Goal: Task Accomplishment & Management: Manage account settings

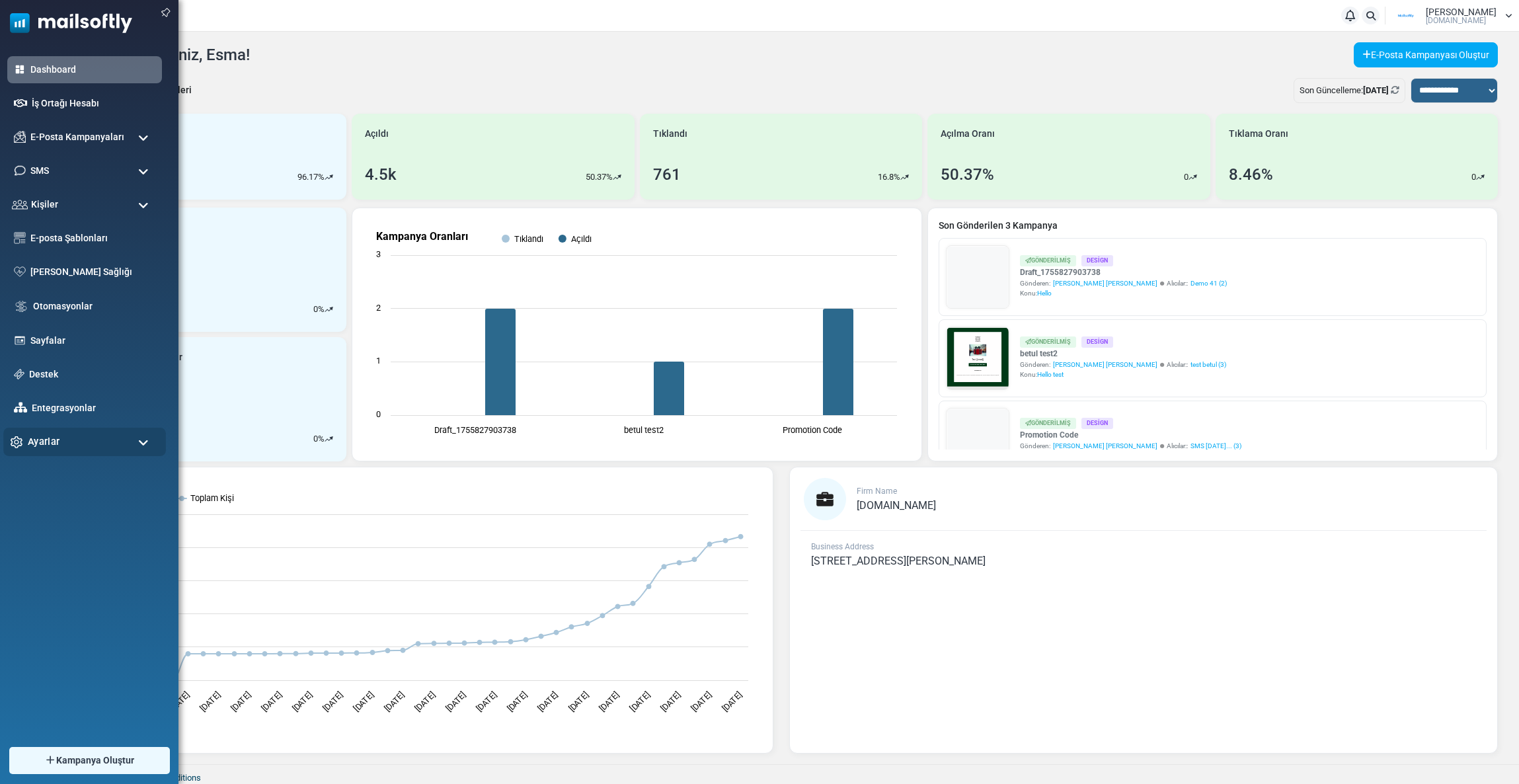
click at [54, 436] on span "Ayarlar" at bounding box center [43, 441] width 32 height 15
click at [26, 370] on link "Destek" at bounding box center [92, 374] width 132 height 15
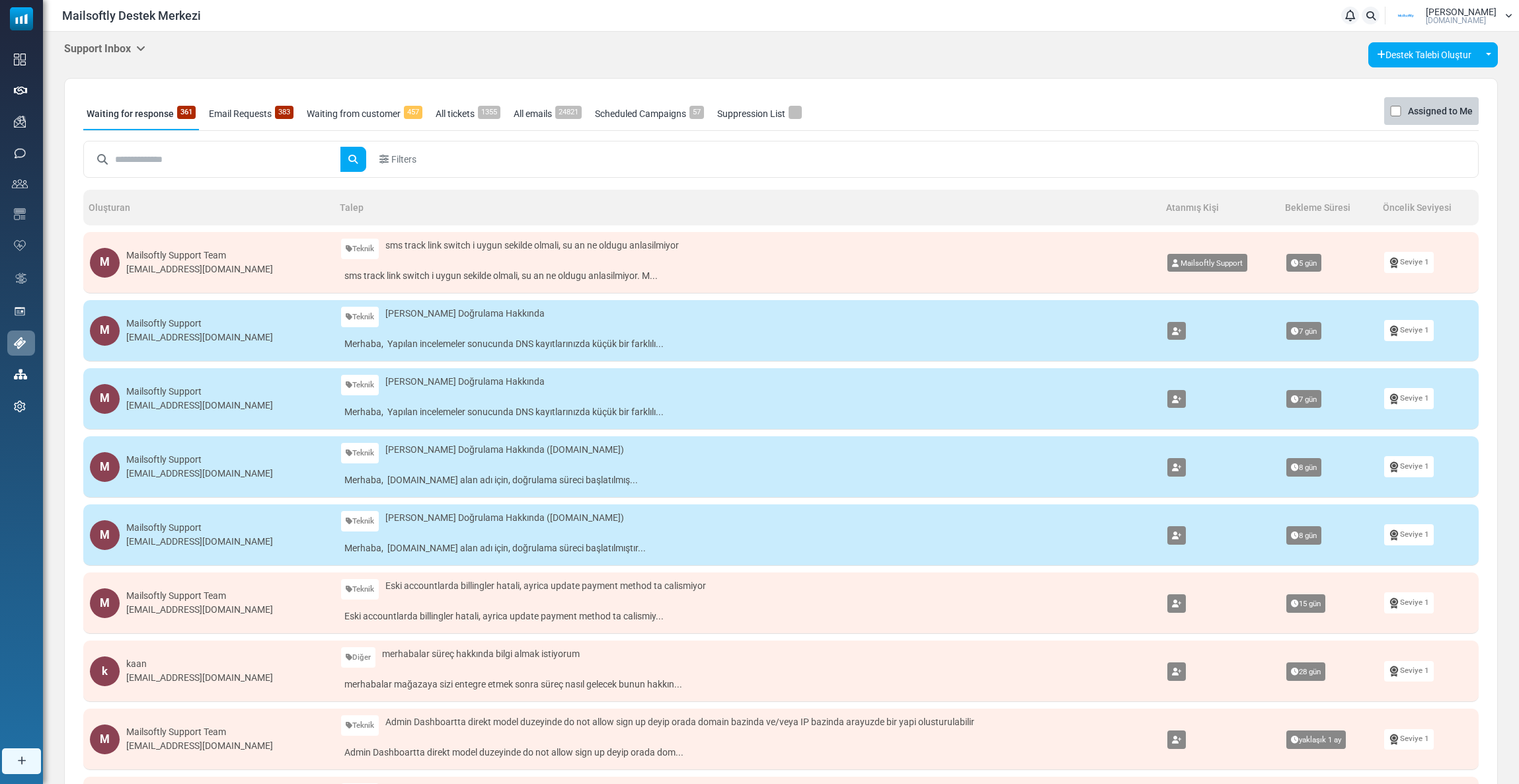
click at [199, 166] on input "text" at bounding box center [227, 159] width 226 height 25
click at [136, 49] on h5 "Support Inbox" at bounding box center [105, 49] width 82 height 12
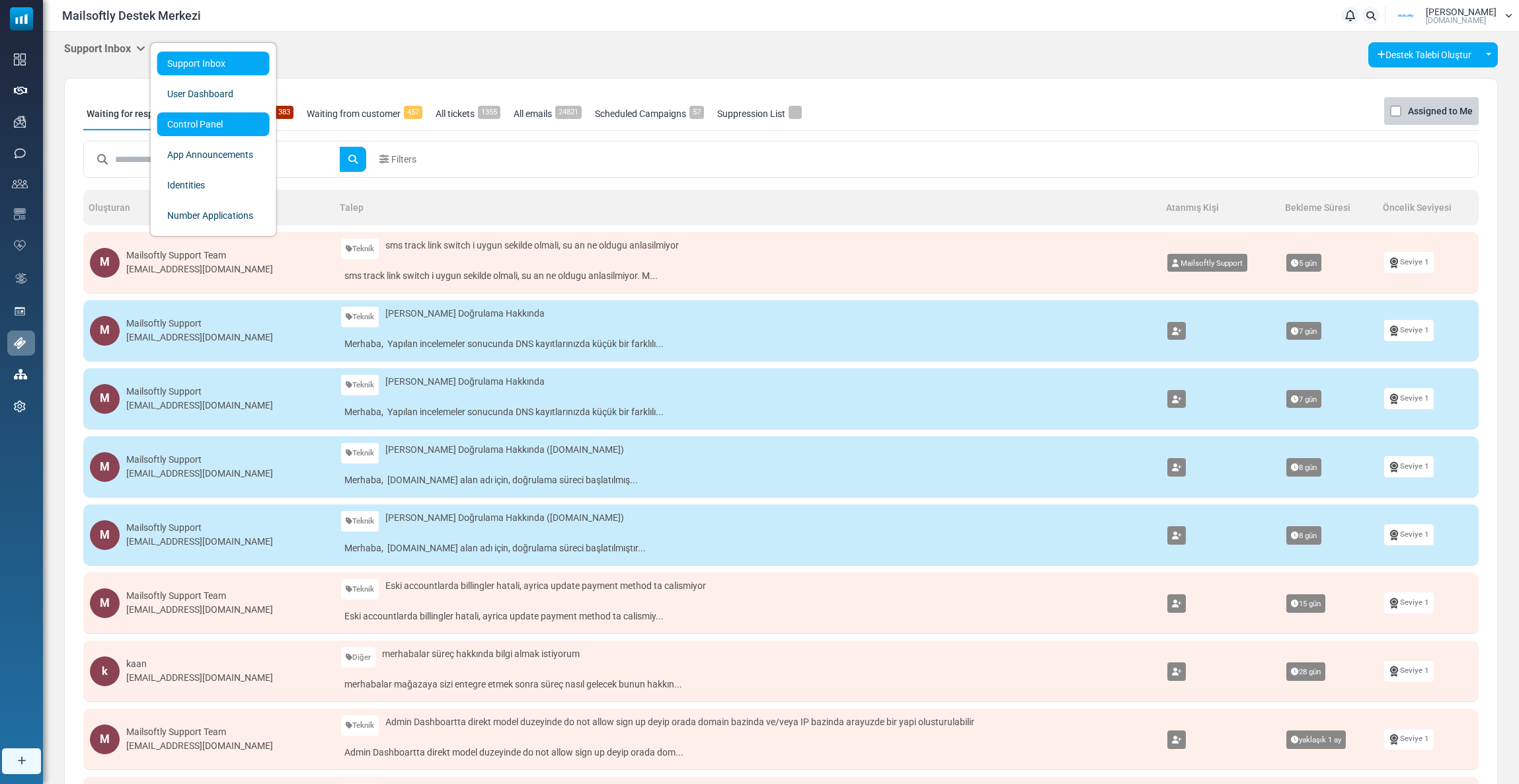
click at [191, 124] on link "Control Panel" at bounding box center [213, 124] width 112 height 24
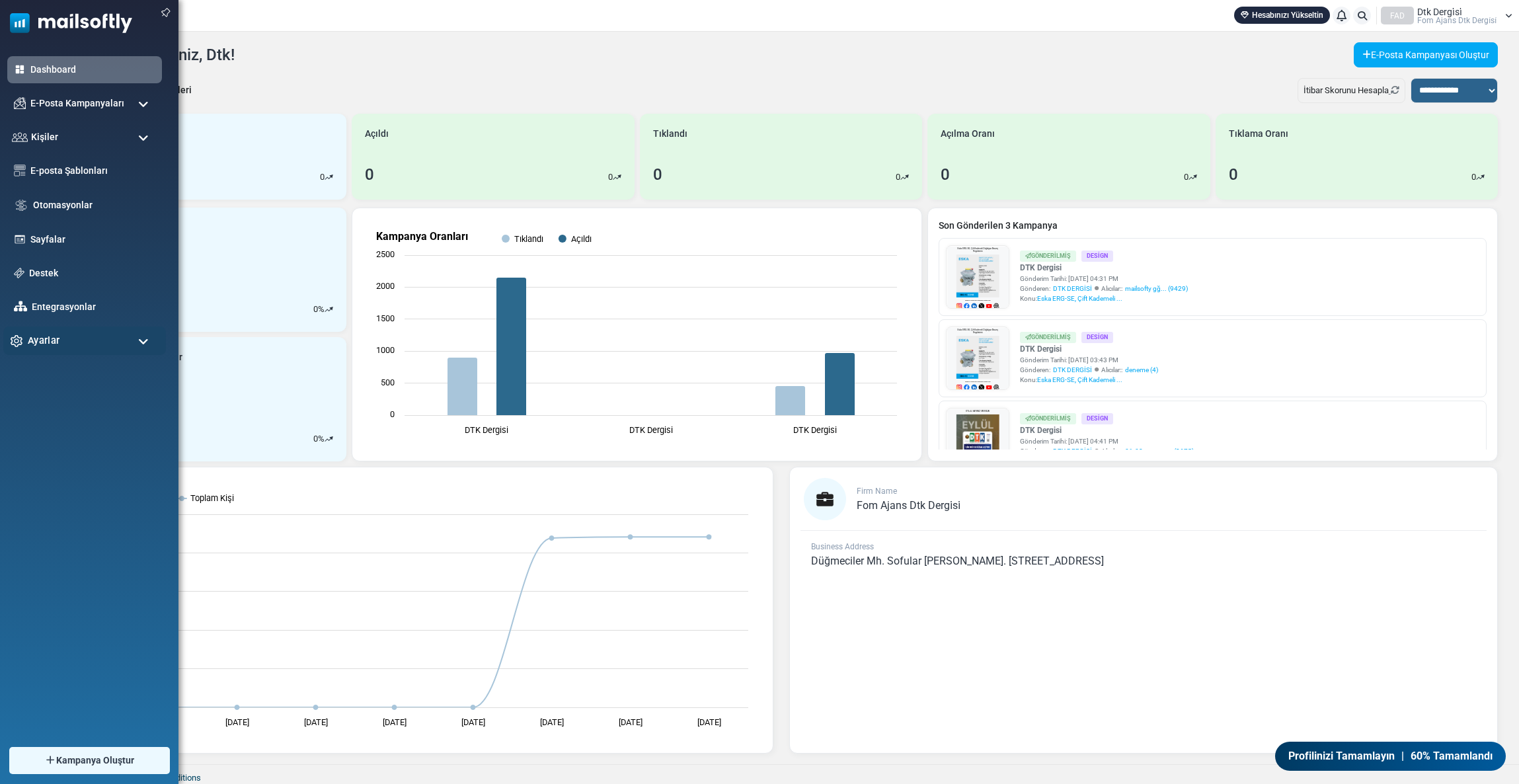
click at [57, 333] on span "Ayarlar" at bounding box center [43, 340] width 32 height 15
click at [58, 505] on link "Hesap & Ödeme" at bounding box center [82, 511] width 159 height 12
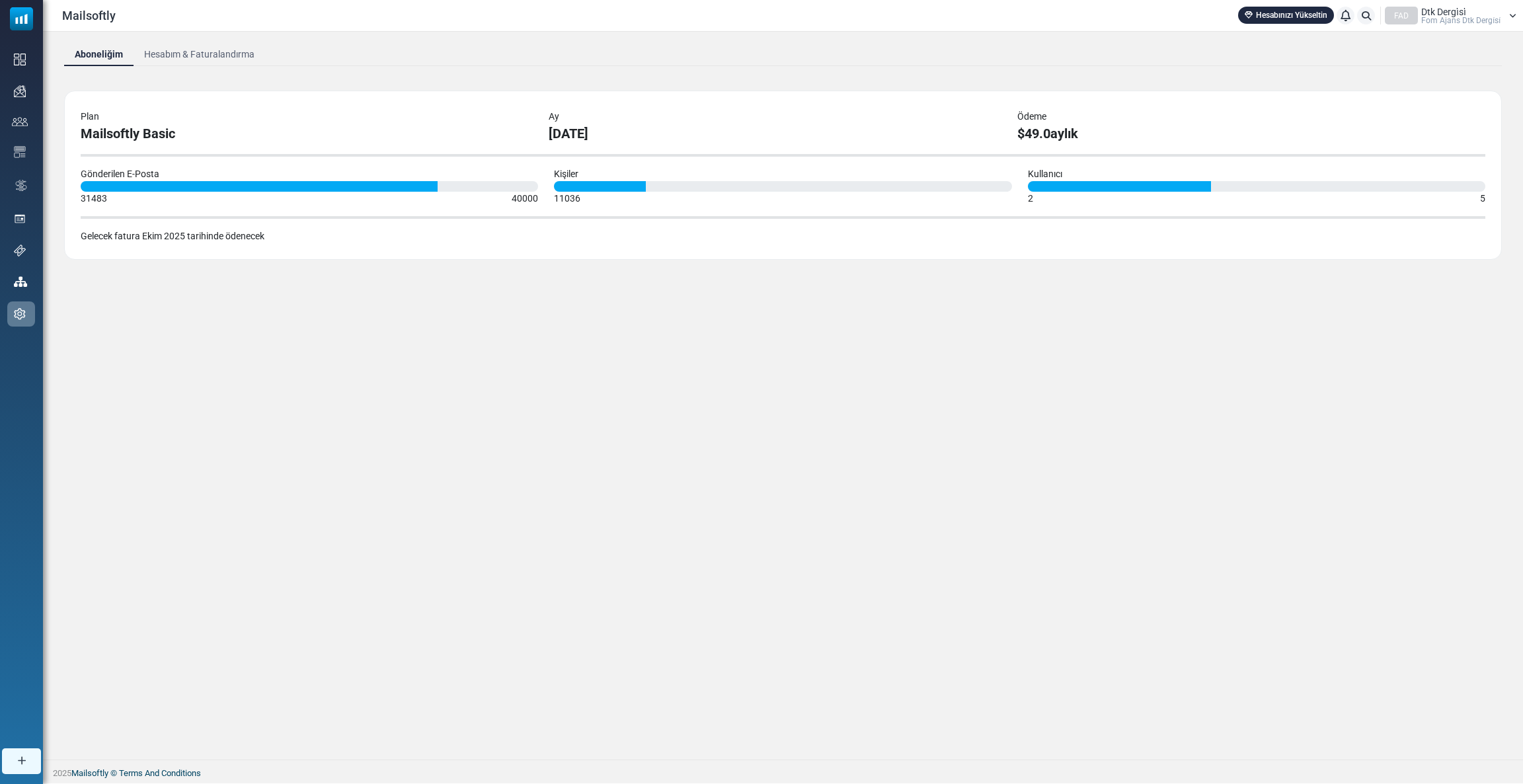
click at [204, 58] on link "Hesabım & Faturalandırma" at bounding box center [199, 54] width 132 height 24
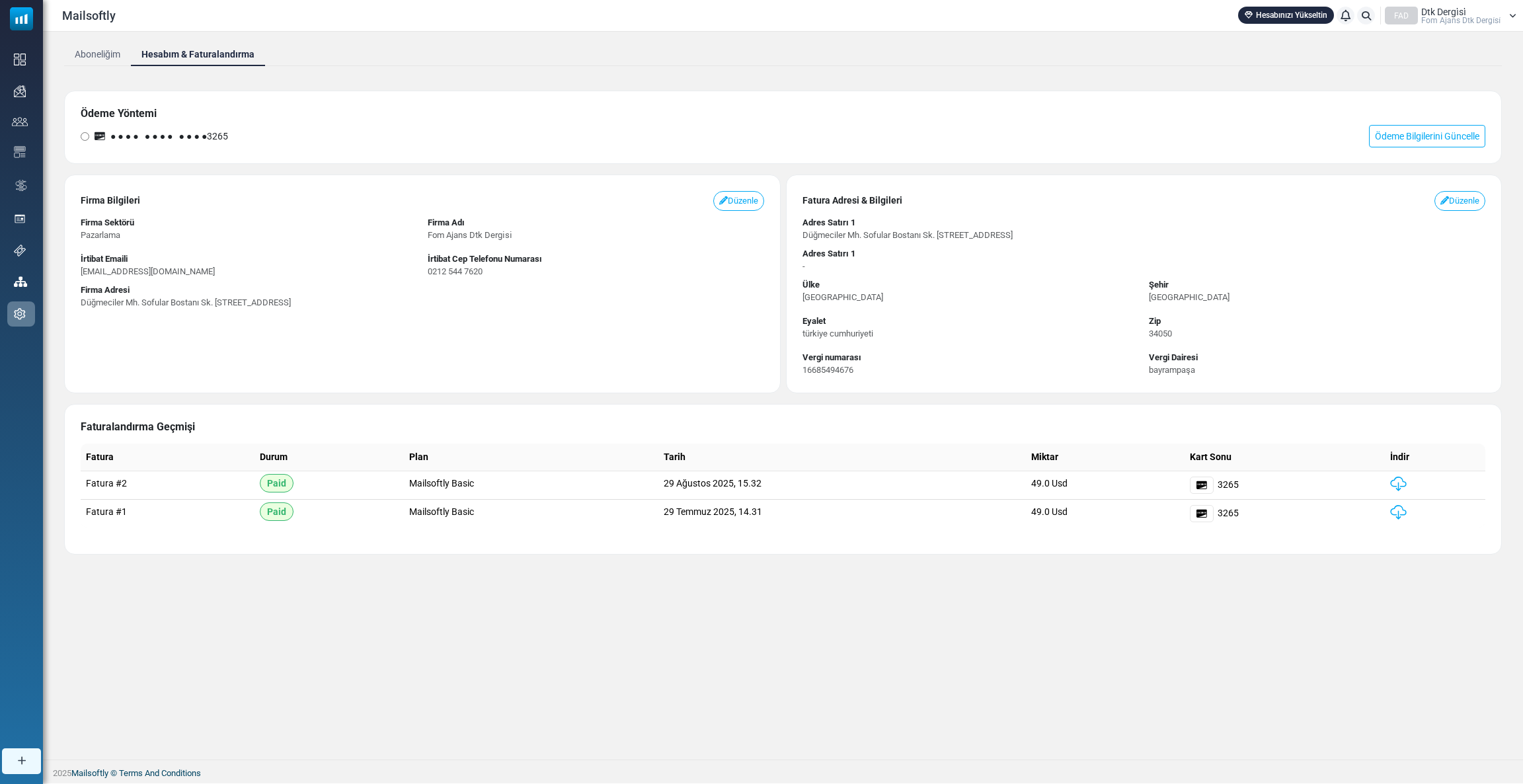
drag, startPoint x: 231, startPoint y: 138, endPoint x: 250, endPoint y: 137, distance: 19.0
click at [250, 137] on div "● ● ● ● ● ● ● ● ● ● ● ● 3265 Ödeme Bilgilerini Güncelle" at bounding box center [783, 136] width 1405 height 22
click at [296, 134] on div "● ● ● ● ● ● ● ● ● ● ● ● 3265 Ödeme Bilgilerini Güncelle" at bounding box center [783, 136] width 1405 height 22
click at [1419, 145] on link "Ödeme Bilgilerini Güncelle" at bounding box center [1427, 136] width 116 height 22
drag, startPoint x: 281, startPoint y: 129, endPoint x: 219, endPoint y: 134, distance: 62.2
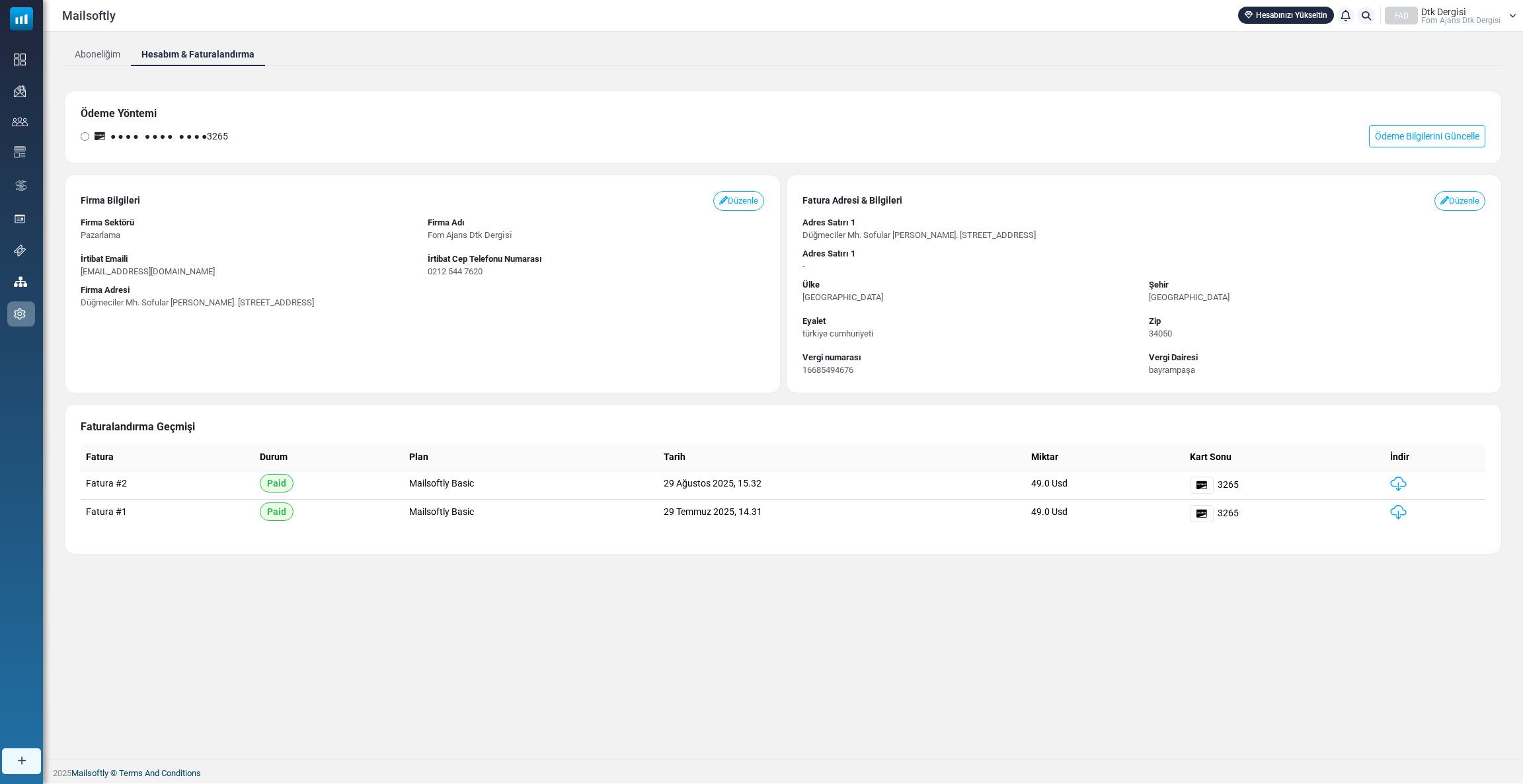
click at [219, 134] on div "● ● ● ● ● ● ● ● ● ● ● ● 3265 Ödeme Bilgilerini Güncelle" at bounding box center [783, 136] width 1405 height 22
copy span "3265"
